Goal: Transaction & Acquisition: Purchase product/service

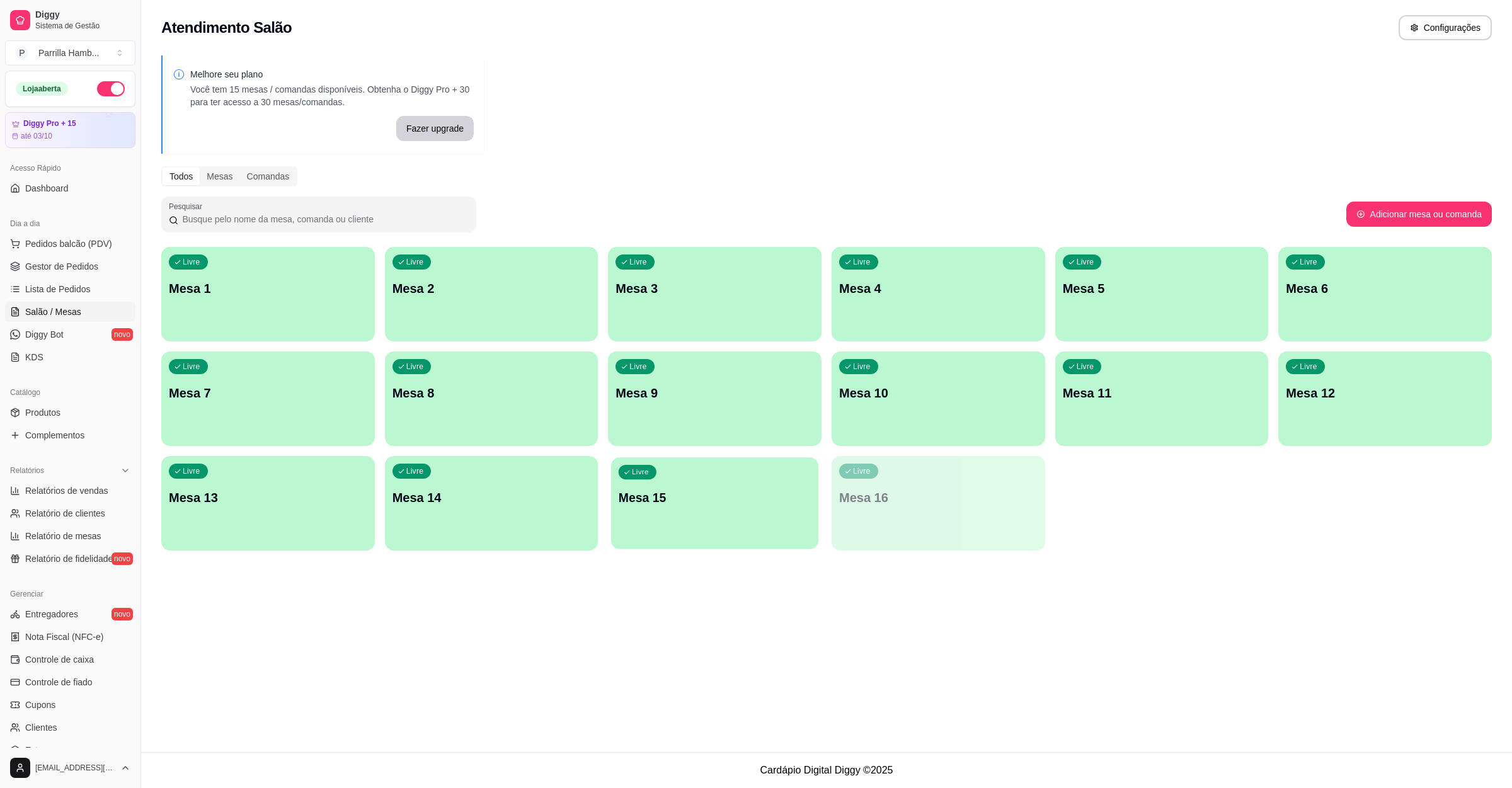
click at [691, 511] on div "Livre Mesa 15" at bounding box center [714, 496] width 207 height 77
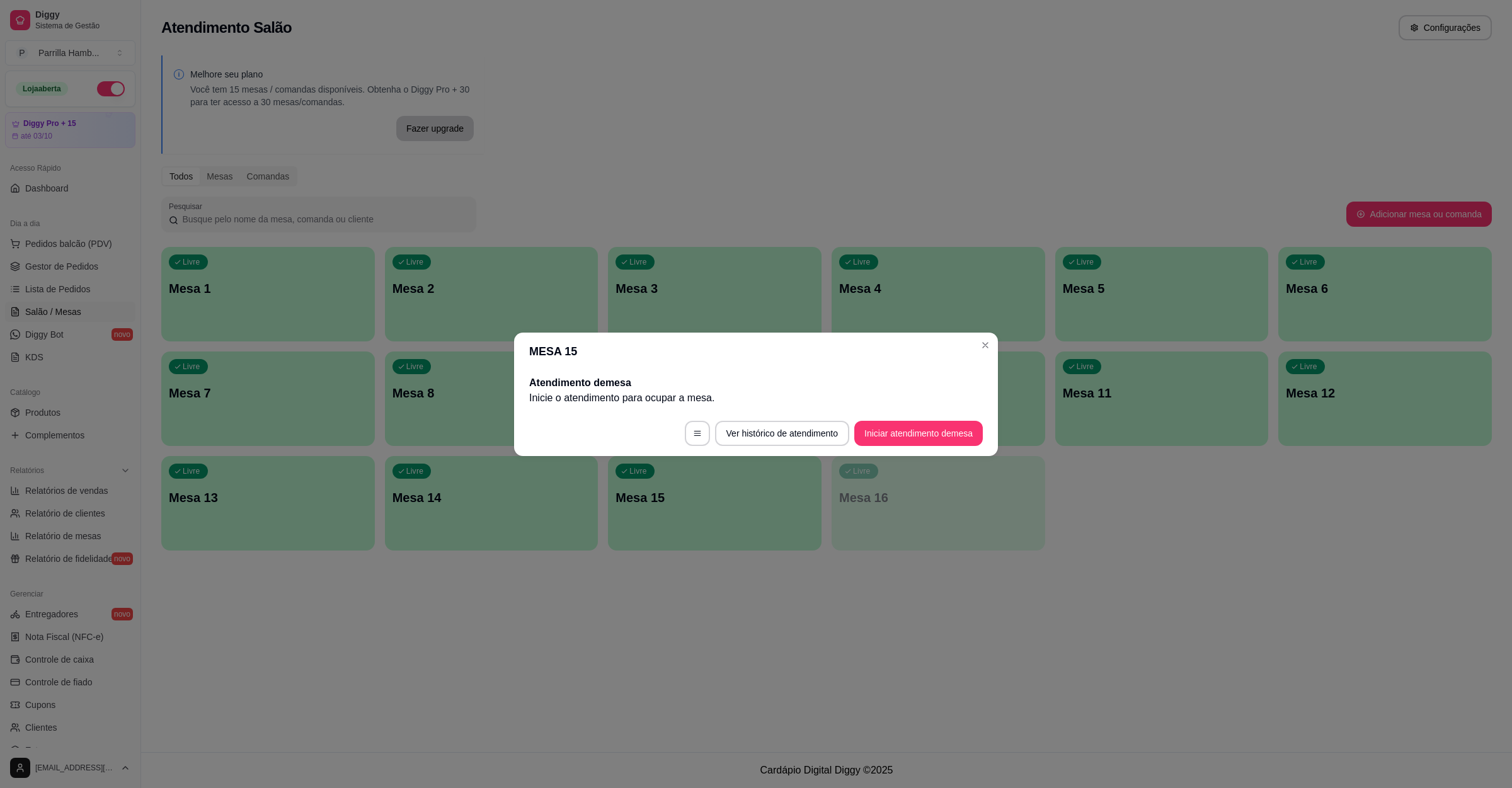
click at [937, 445] on button "Iniciar atendimento de mesa" at bounding box center [919, 433] width 128 height 25
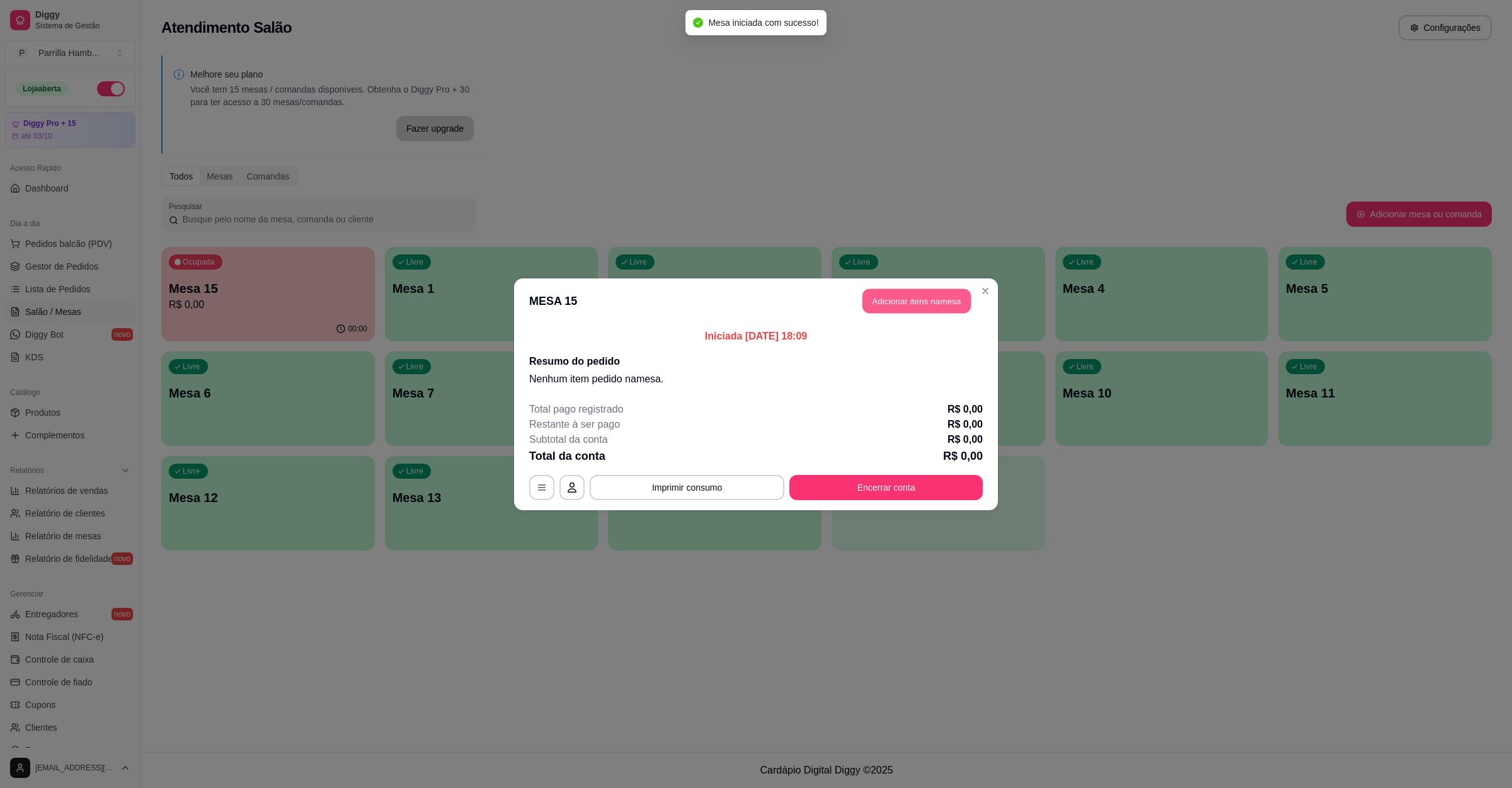
click at [904, 304] on button "Adicionar itens na mesa" at bounding box center [916, 301] width 109 height 24
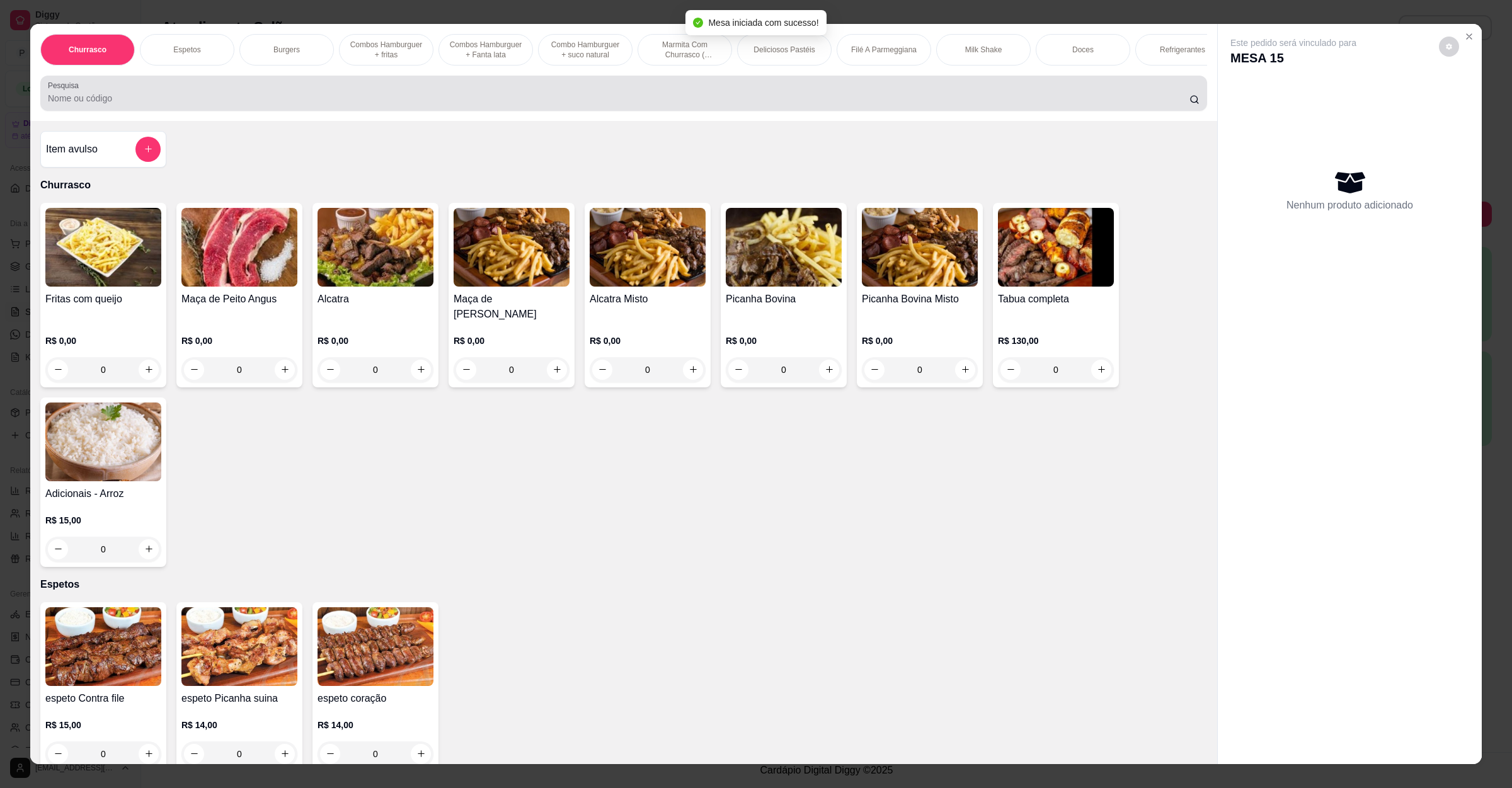
click at [568, 97] on div at bounding box center [624, 93] width 1152 height 25
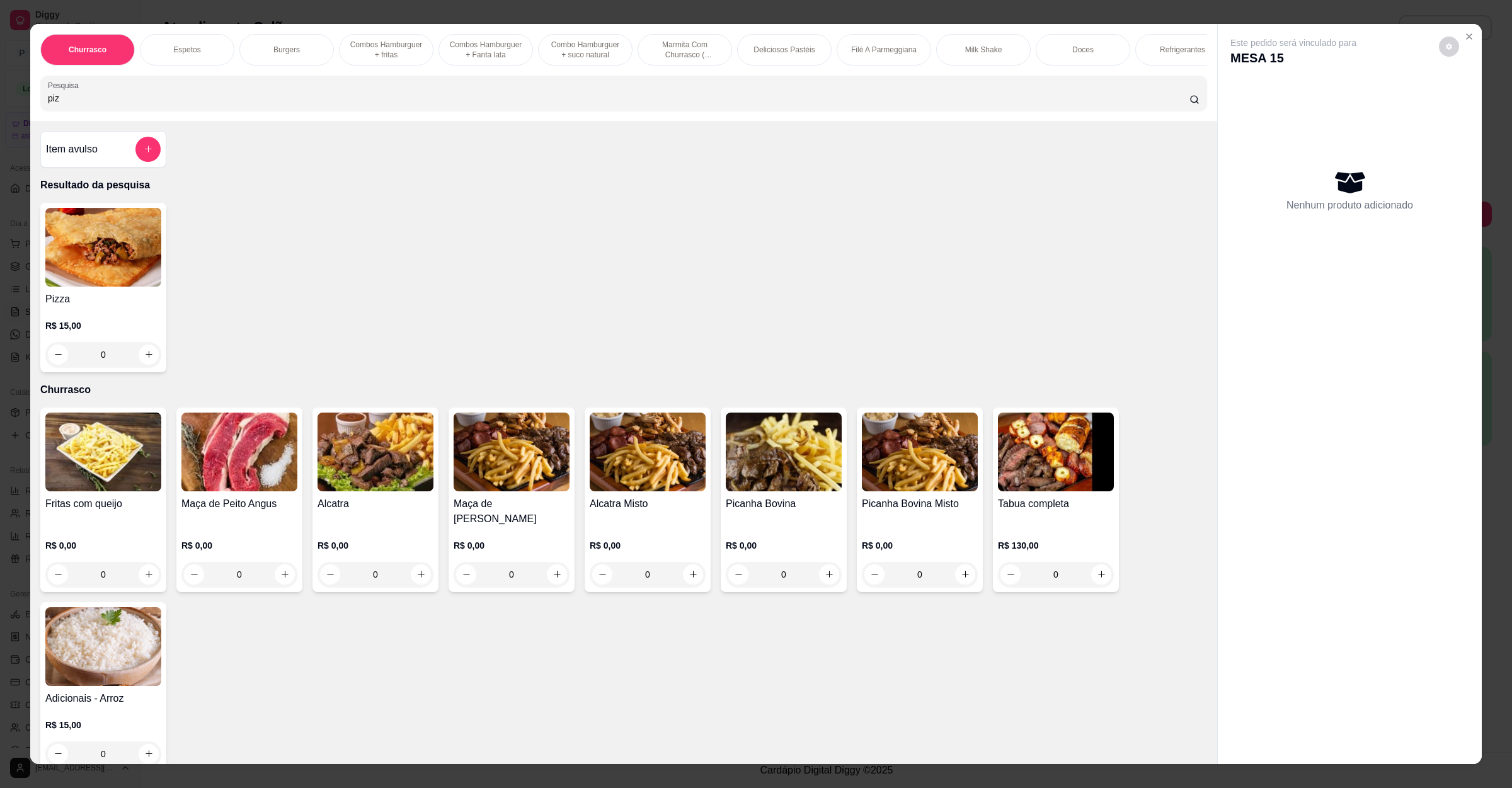
type input "piz"
click at [103, 271] on img at bounding box center [103, 247] width 116 height 79
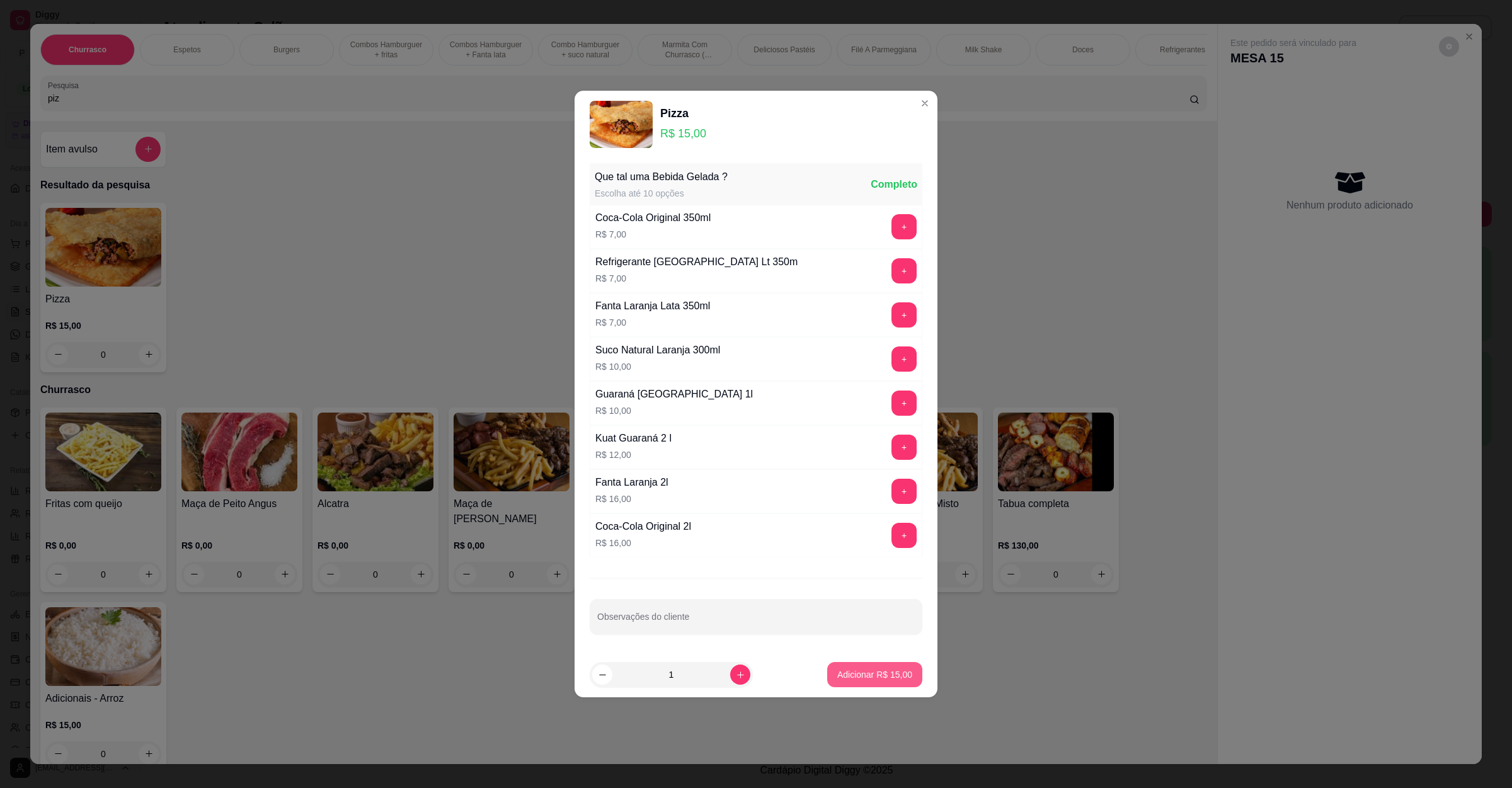
click at [873, 681] on p "Adicionar R$ 15,00" at bounding box center [874, 675] width 75 height 13
type input "1"
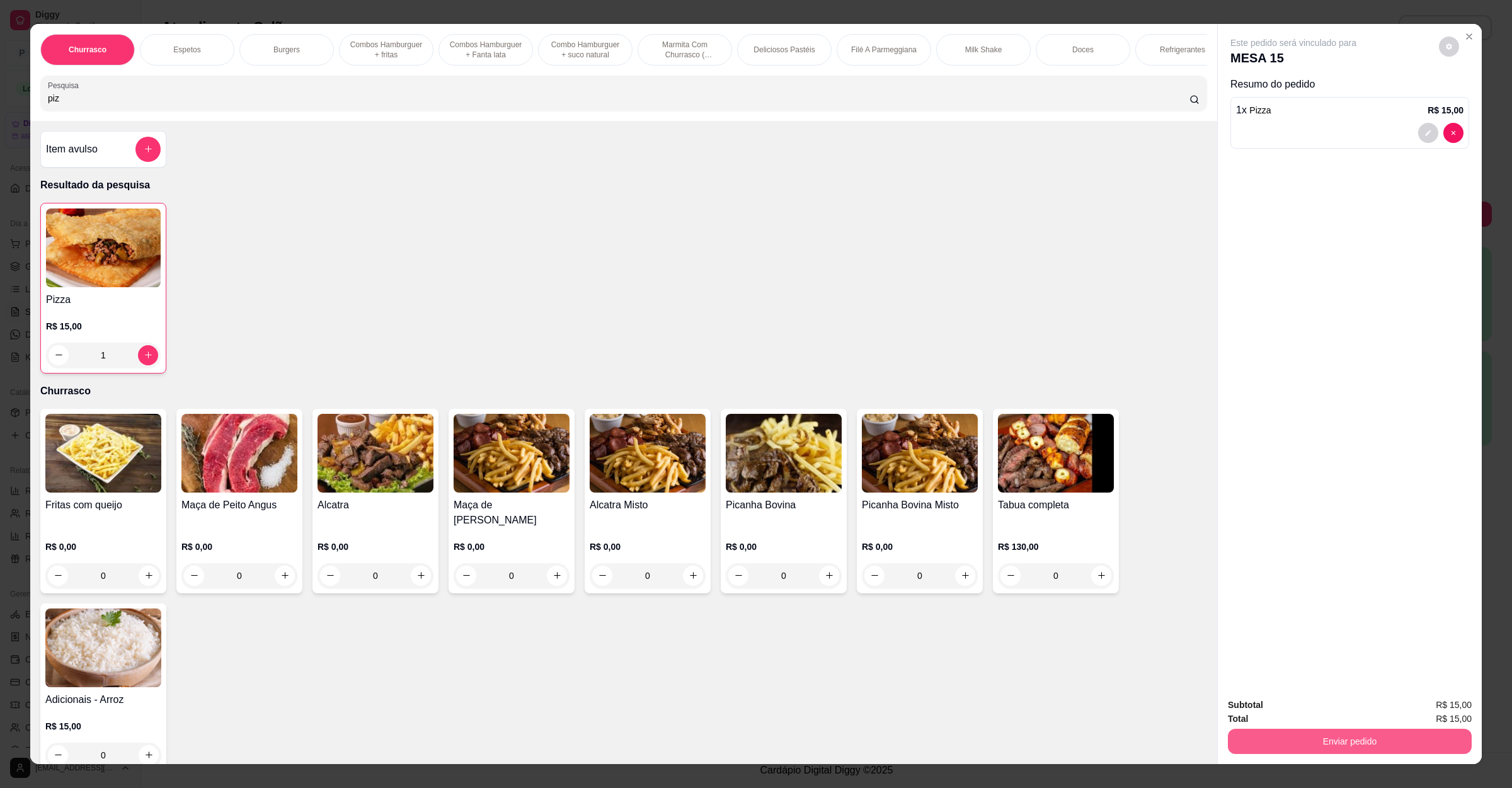
click at [1292, 769] on div "Churrasco Espetos Burgers Combos Hamburguer + fritas Combos Hamburguer + Fanta …" at bounding box center [756, 394] width 1512 height 788
click at [1302, 748] on button "Enviar pedido" at bounding box center [1350, 742] width 237 height 24
click at [1260, 699] on button "Não registrar e enviar pedido" at bounding box center [1306, 711] width 131 height 24
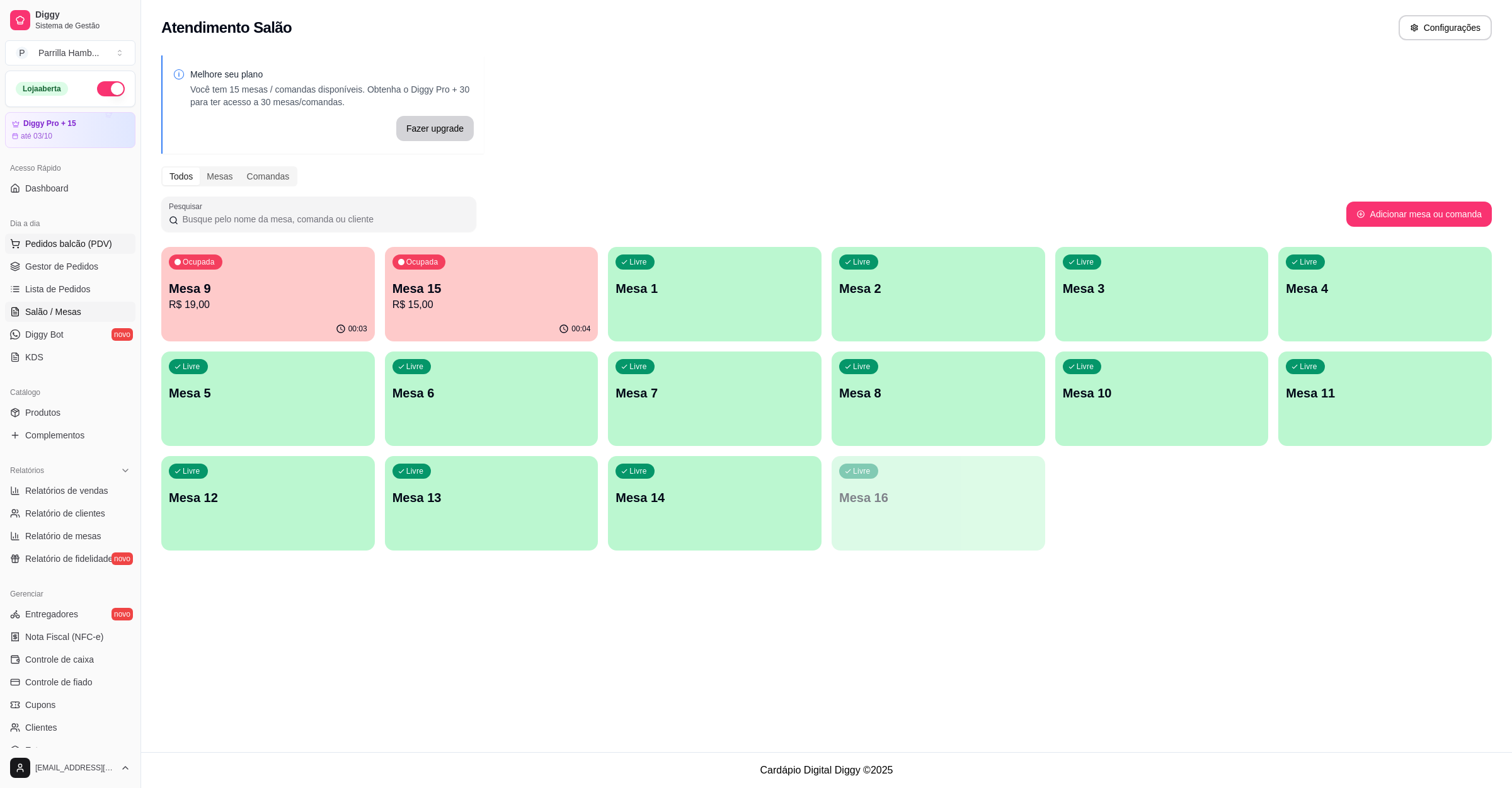
click at [95, 250] on span "Pedidos balcão (PDV)" at bounding box center [69, 244] width 87 height 13
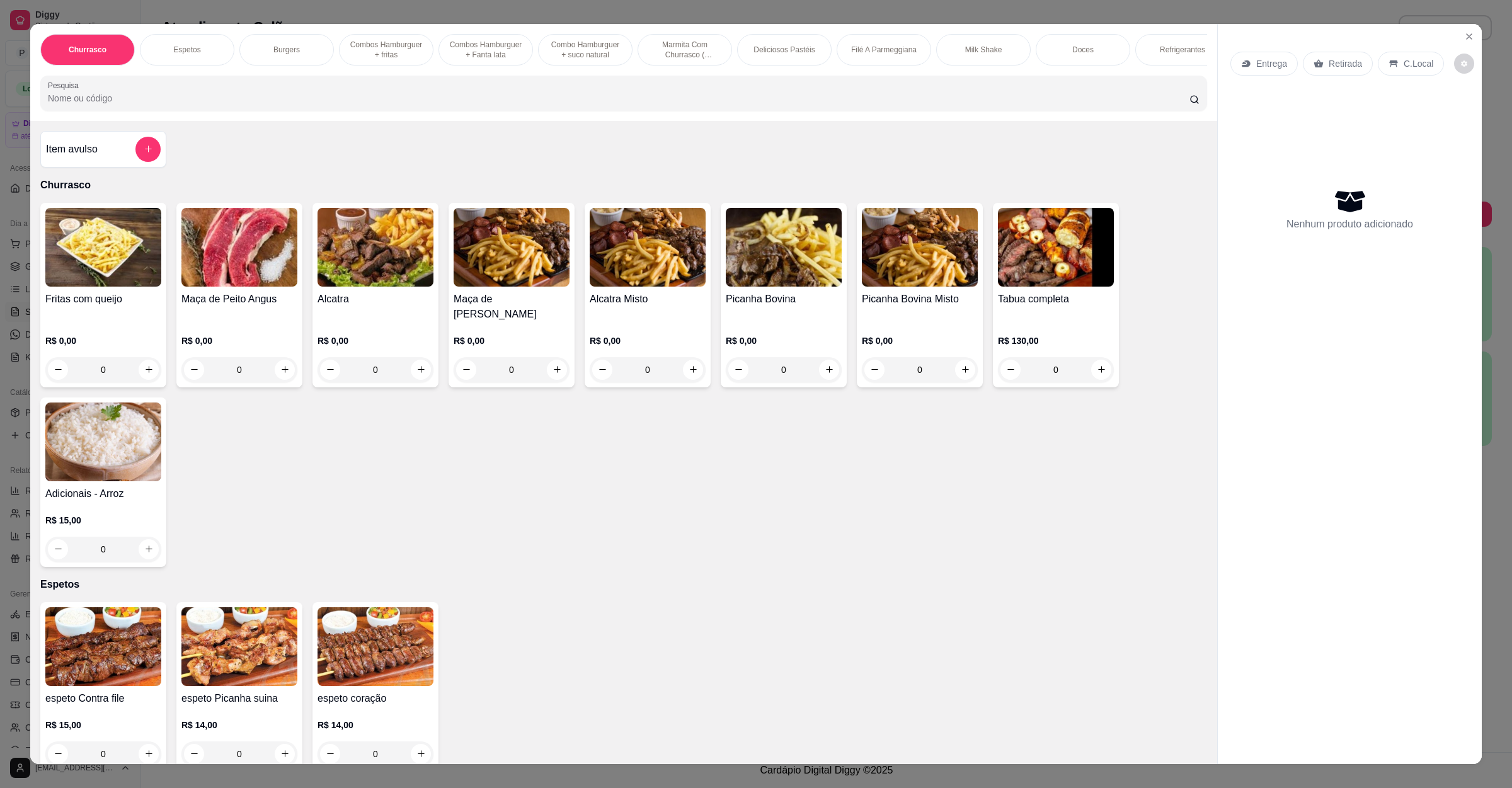
click at [524, 277] on img at bounding box center [511, 247] width 116 height 79
click at [214, 287] on img at bounding box center [239, 247] width 116 height 79
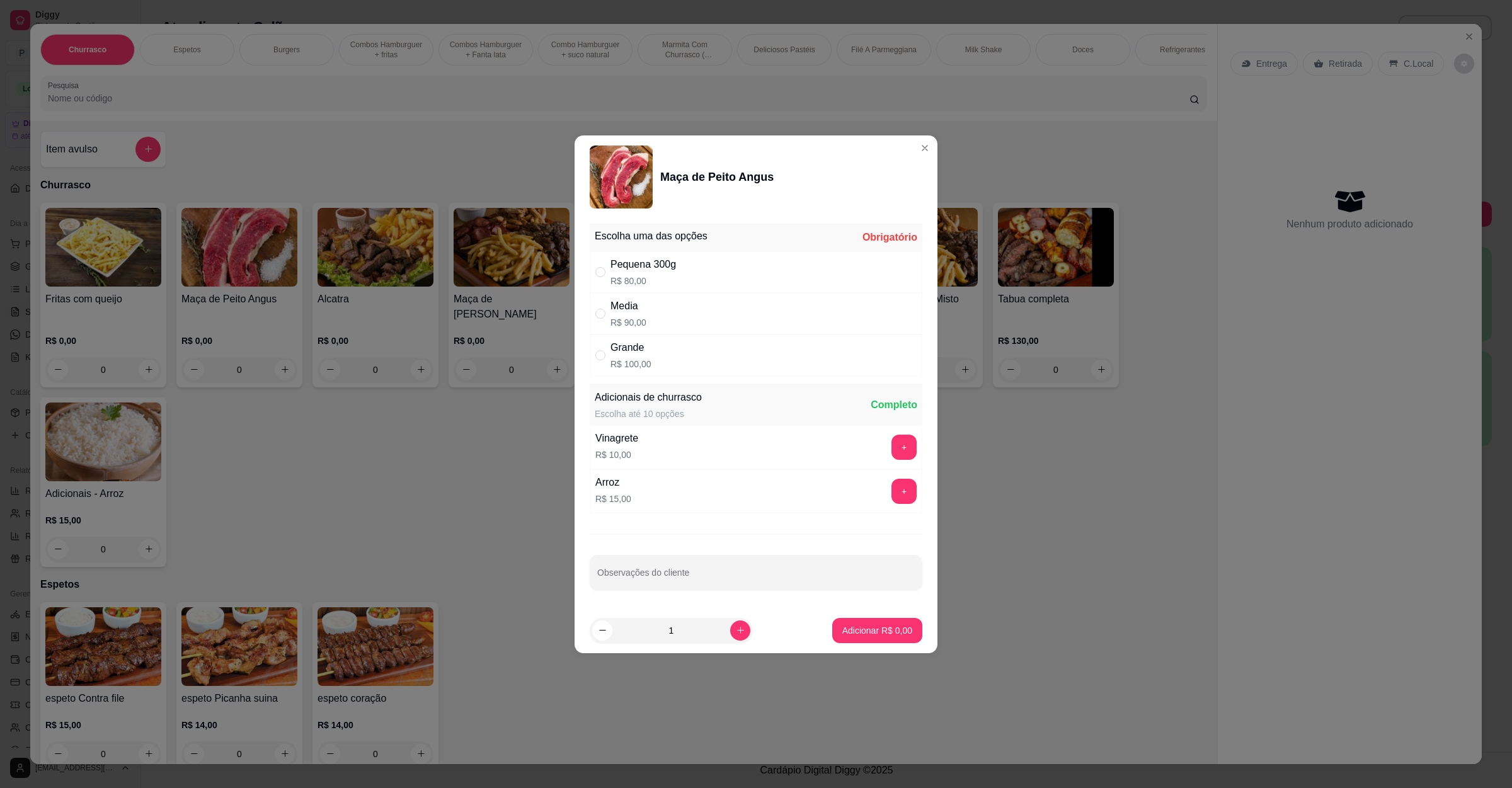
click at [653, 348] on div "Grande R$ 100,00" at bounding box center [756, 355] width 332 height 42
radio input "true"
click at [880, 632] on p "Adicionar R$ 100,00" at bounding box center [872, 631] width 80 height 13
type input "1"
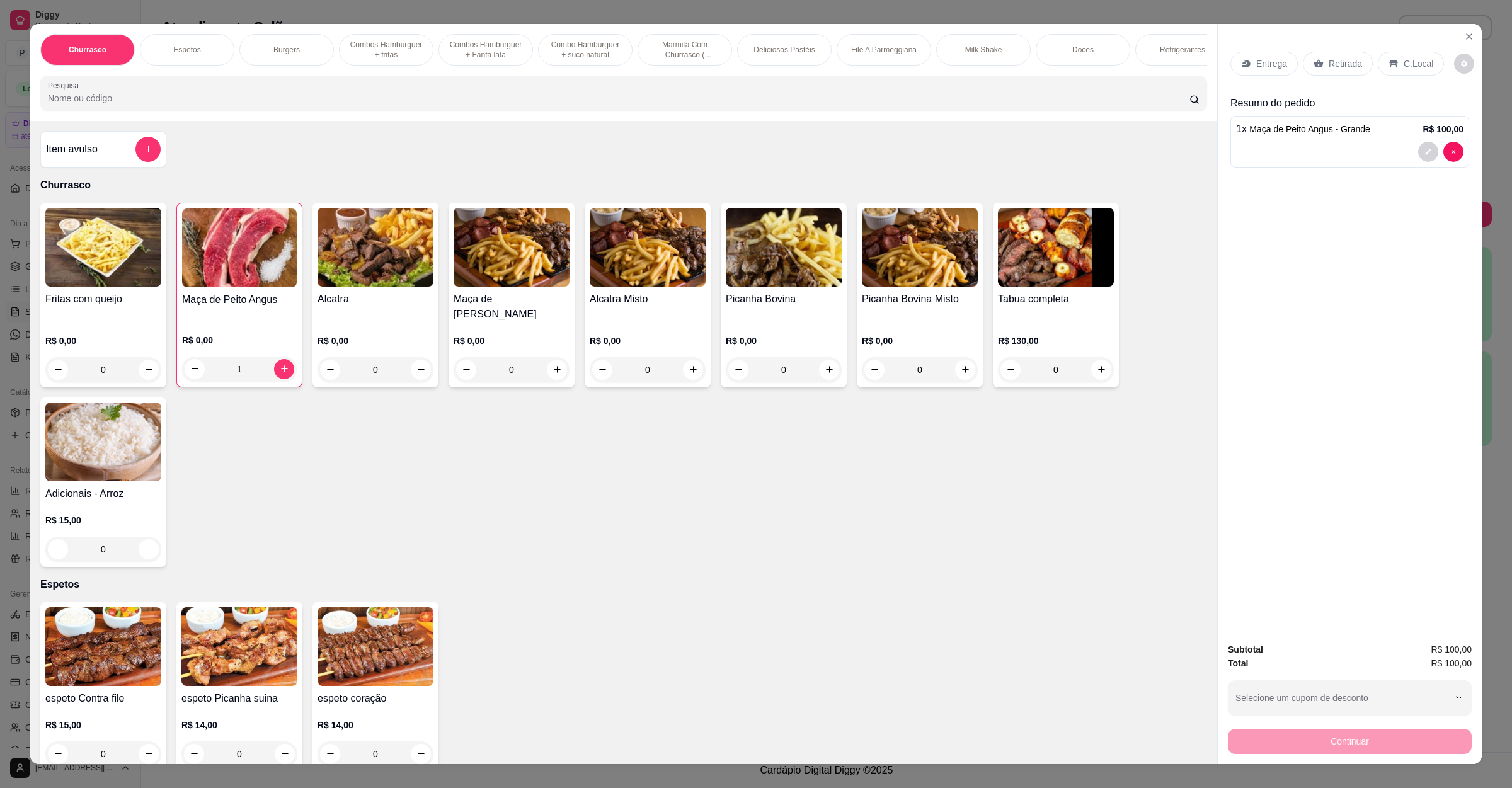
drag, startPoint x: 1257, startPoint y: 75, endPoint x: 1257, endPoint y: 67, distance: 8.0
click at [1257, 67] on div "Entrega" at bounding box center [1264, 64] width 68 height 24
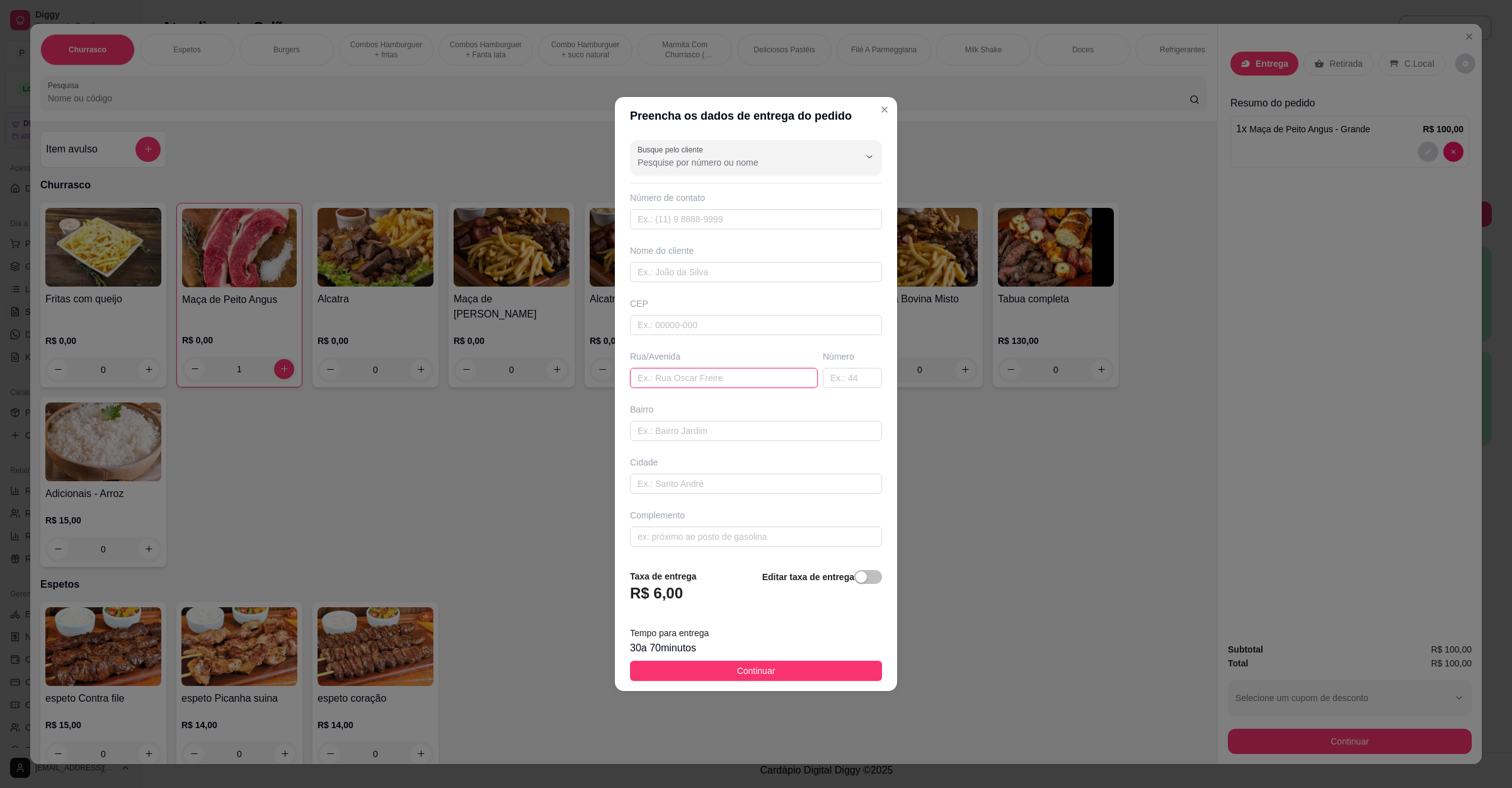
click at [685, 374] on input "text" at bounding box center [724, 378] width 187 height 20
paste input "[STREET_ADDRESS]"
type input "[STREET_ADDRESS]"
click at [749, 677] on span "Continuar" at bounding box center [756, 671] width 38 height 14
